Goal: Check status: Check status

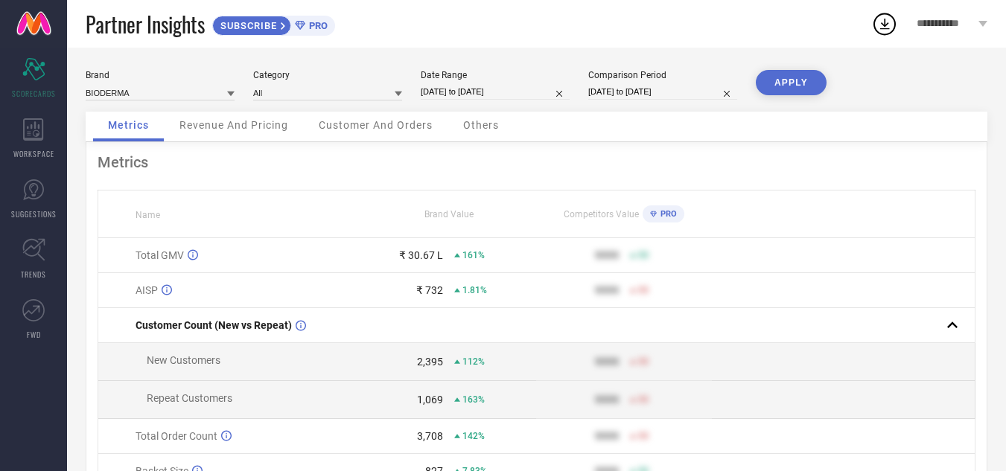
select select "7"
select select "2025"
select select "8"
select select "2025"
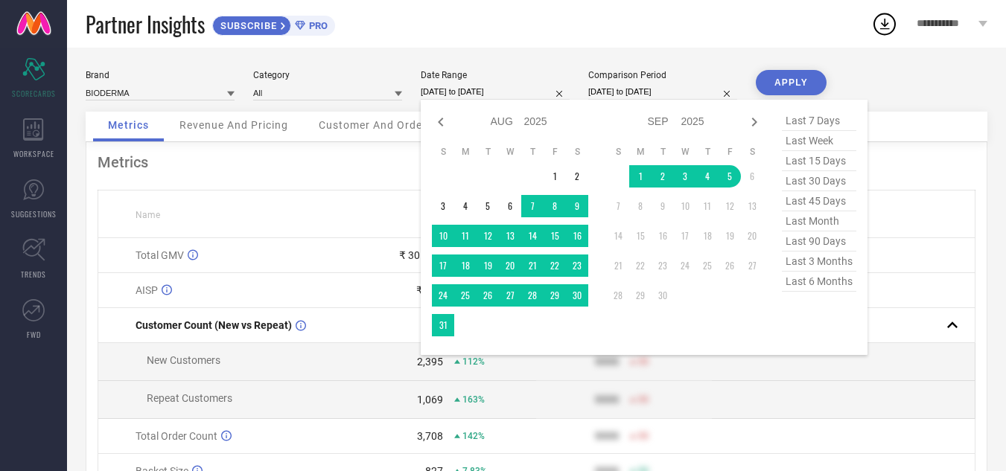
click at [456, 85] on input "[DATE] to [DATE]" at bounding box center [495, 92] width 149 height 16
click at [637, 173] on td "1" at bounding box center [640, 176] width 22 height 22
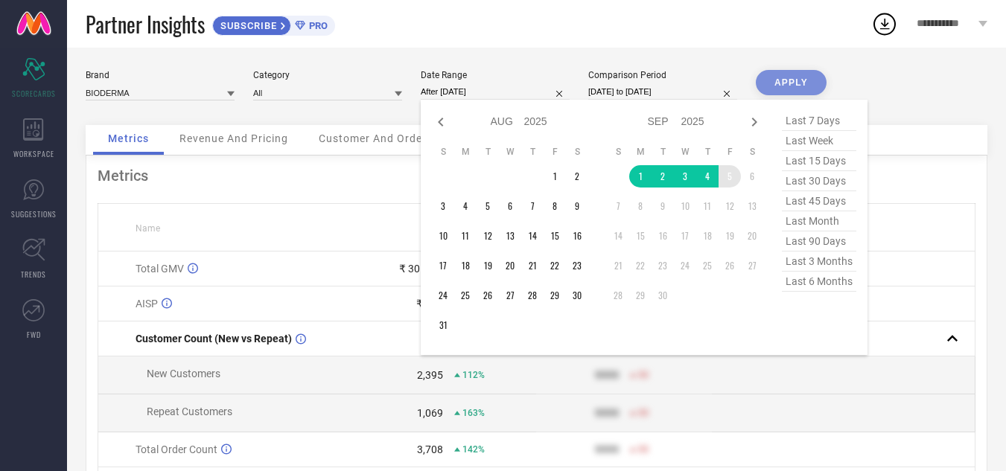
type input "[DATE] to [DATE]"
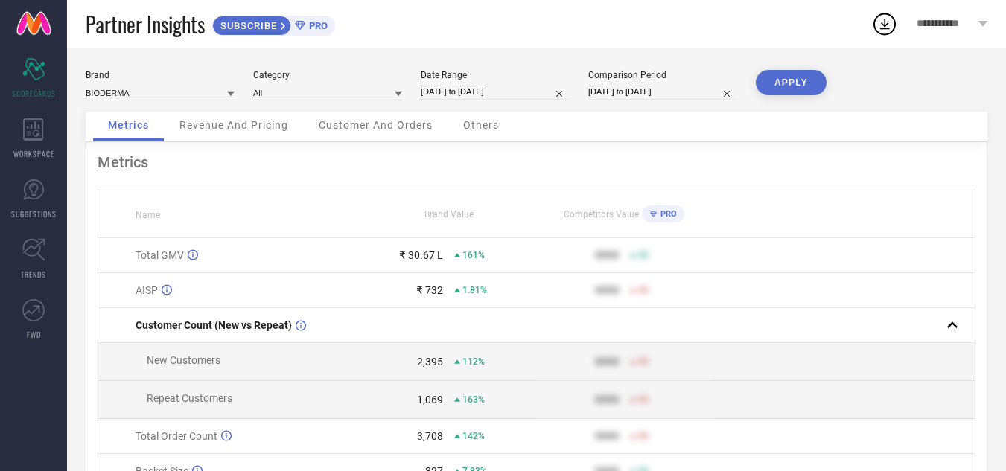
click at [797, 73] on button "APPLY" at bounding box center [791, 82] width 71 height 25
